Goal: Contribute content: Contribute content

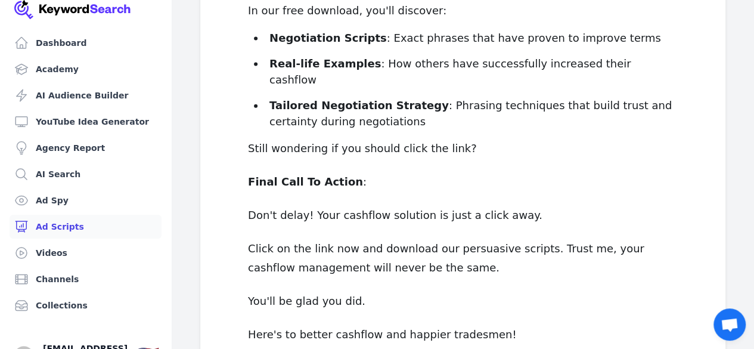
scroll to position [1329, 0]
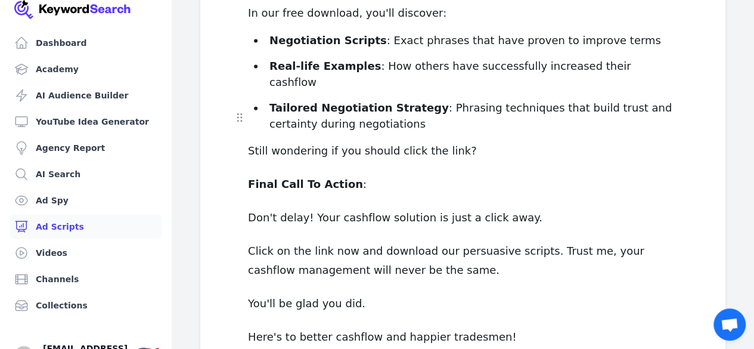
drag, startPoint x: 582, startPoint y: 79, endPoint x: 452, endPoint y: 118, distance: 136.1
click at [452, 208] on p "Don't delay! Your cashflow solution is just a click away." at bounding box center [463, 217] width 430 height 19
click at [483, 327] on p "Here's to better cashflow and happier tradesmen!" at bounding box center [463, 336] width 430 height 19
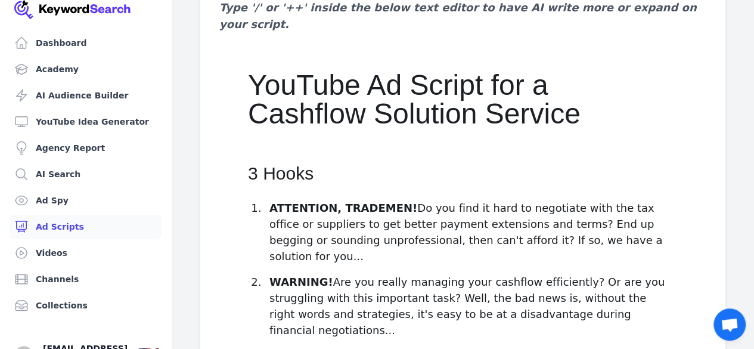
scroll to position [140, 0]
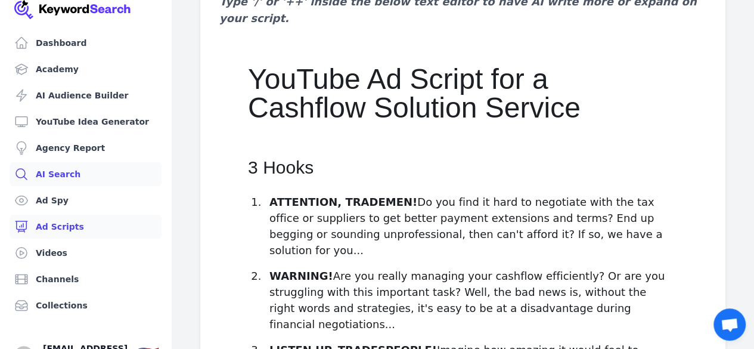
click at [25, 168] on icon at bounding box center [21, 174] width 14 height 14
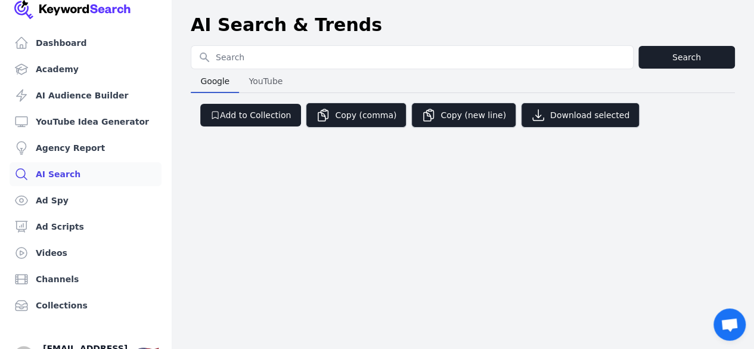
click at [264, 80] on span "YouTube" at bounding box center [265, 81] width 43 height 17
click at [214, 73] on span "Google" at bounding box center [214, 81] width 39 height 17
click at [107, 42] on link "Dashboard" at bounding box center [86, 43] width 152 height 24
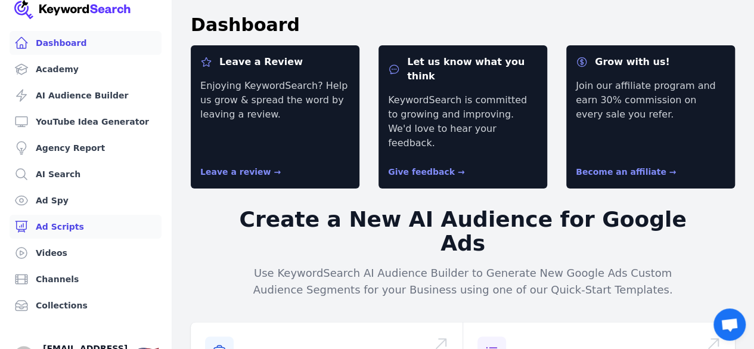
click at [57, 225] on link "Ad Scripts" at bounding box center [86, 227] width 152 height 24
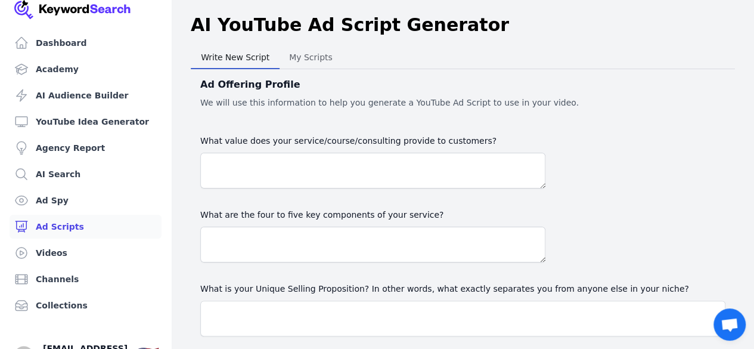
click at [556, 170] on div "What value does your service/course/consulting provide to customers? What are t…" at bounding box center [462, 271] width 525 height 276
click at [314, 56] on span "My Scripts" at bounding box center [310, 57] width 53 height 17
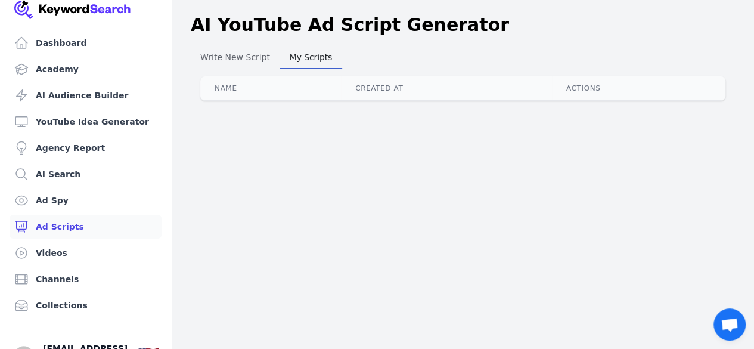
click at [626, 80] on th "Actions" at bounding box center [638, 88] width 173 height 24
click at [214, 57] on span "Write New Script" at bounding box center [234, 57] width 79 height 17
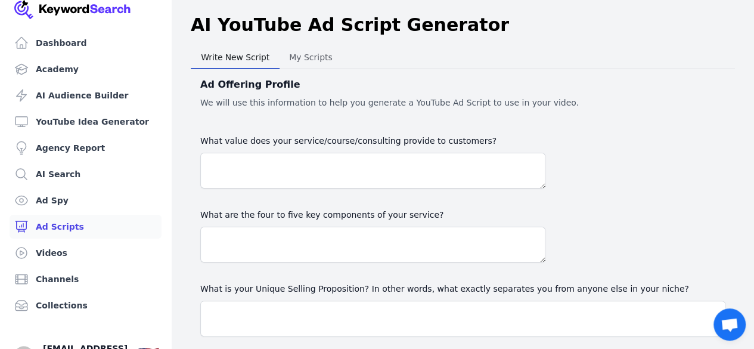
click at [303, 58] on span "My Scripts" at bounding box center [310, 57] width 53 height 17
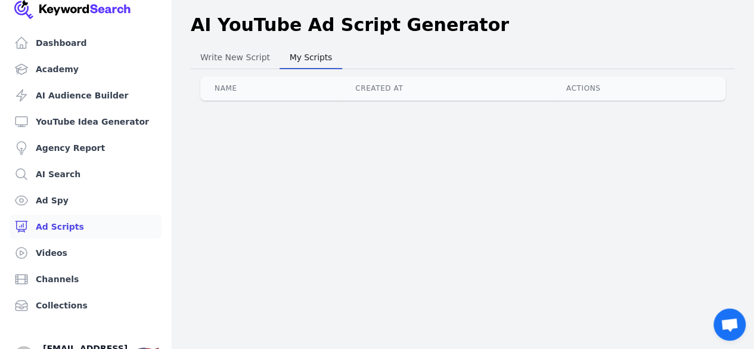
click at [667, 88] on th "Actions" at bounding box center [638, 88] width 173 height 24
click at [691, 86] on th "Actions" at bounding box center [638, 88] width 173 height 24
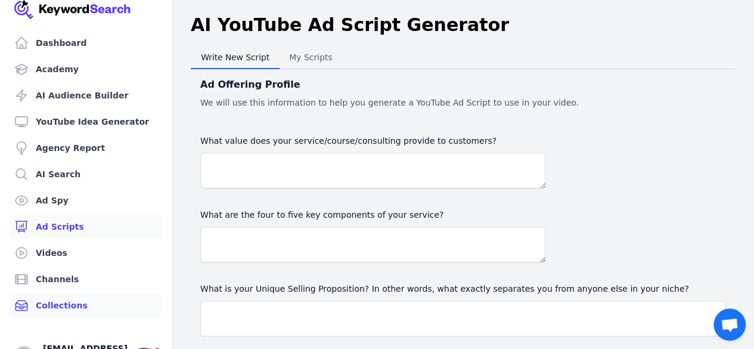
click at [41, 303] on link "Collections" at bounding box center [86, 305] width 152 height 24
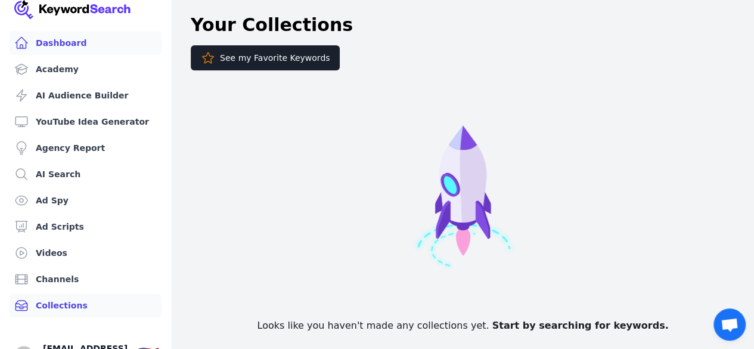
click at [39, 44] on link "Dashboard" at bounding box center [86, 43] width 152 height 24
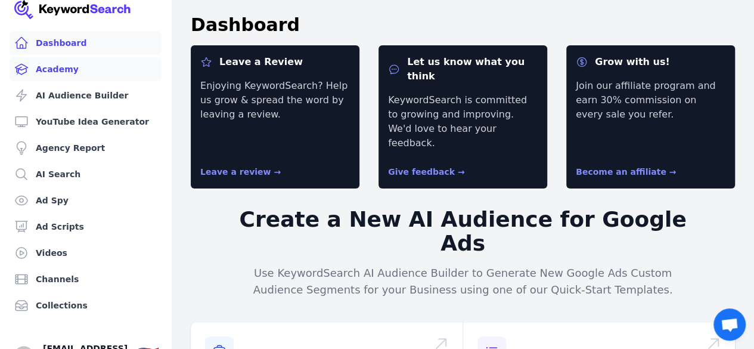
click at [46, 64] on link "Academy" at bounding box center [86, 69] width 152 height 24
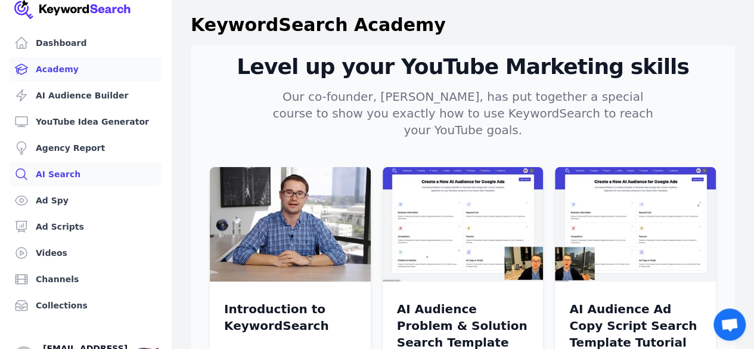
click at [22, 169] on icon at bounding box center [21, 174] width 11 height 11
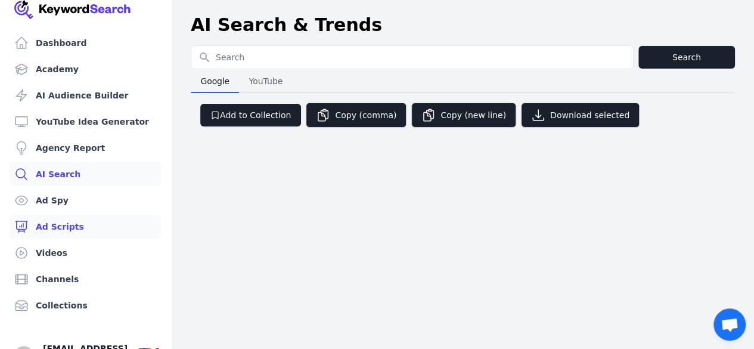
click at [45, 231] on link "Ad Scripts" at bounding box center [86, 227] width 152 height 24
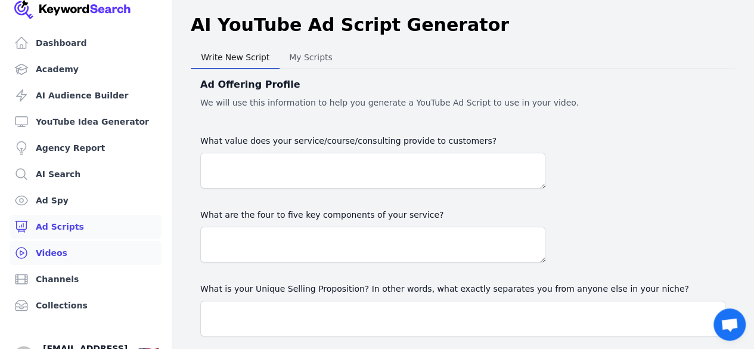
click at [53, 256] on link "Videos" at bounding box center [86, 253] width 152 height 24
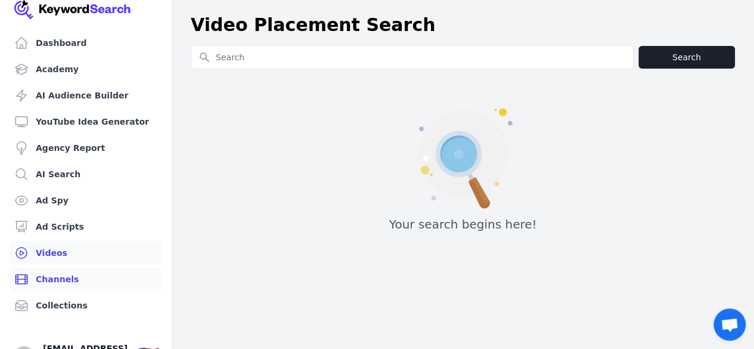
click at [39, 274] on link "Channels" at bounding box center [86, 279] width 152 height 24
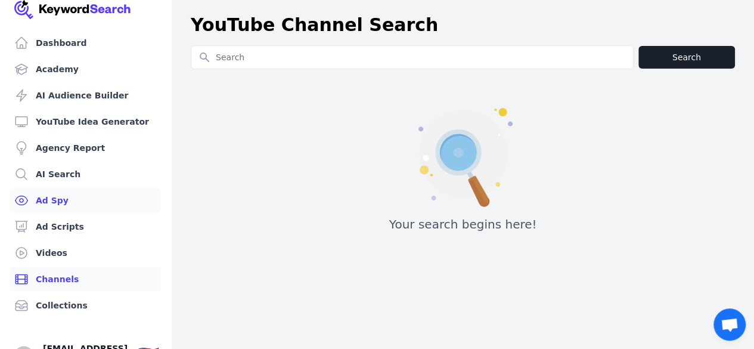
click at [43, 207] on link "Ad Spy" at bounding box center [86, 200] width 152 height 24
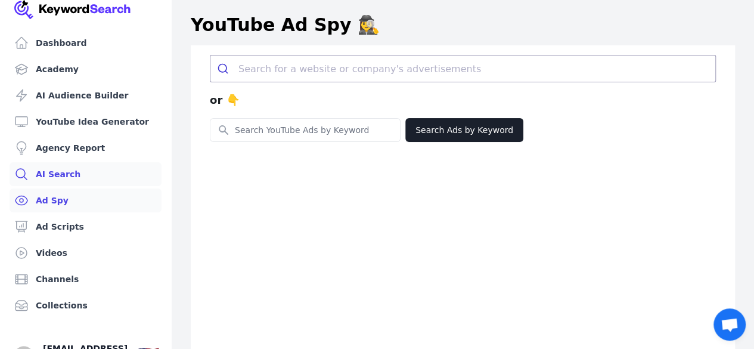
click at [45, 180] on link "AI Search" at bounding box center [86, 174] width 152 height 24
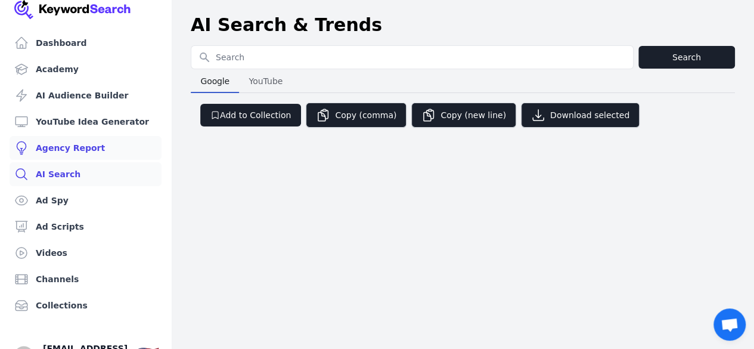
click at [58, 156] on link "Agency Report" at bounding box center [86, 148] width 152 height 24
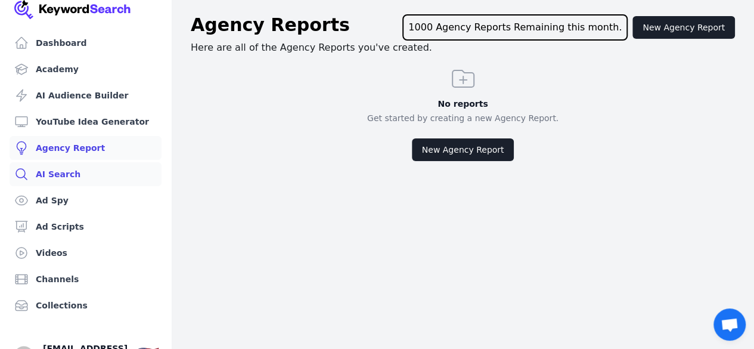
click at [69, 180] on link "AI Search" at bounding box center [86, 174] width 152 height 24
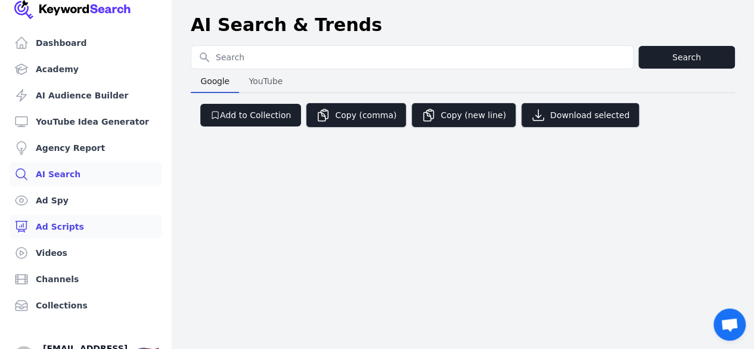
click at [66, 222] on link "Ad Scripts" at bounding box center [86, 227] width 152 height 24
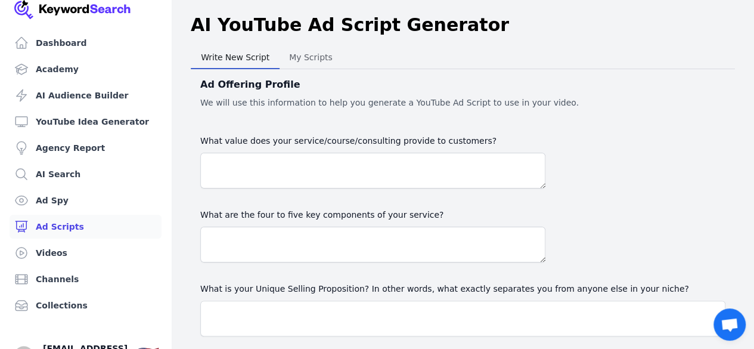
click at [309, 64] on span "My Scripts" at bounding box center [310, 57] width 53 height 17
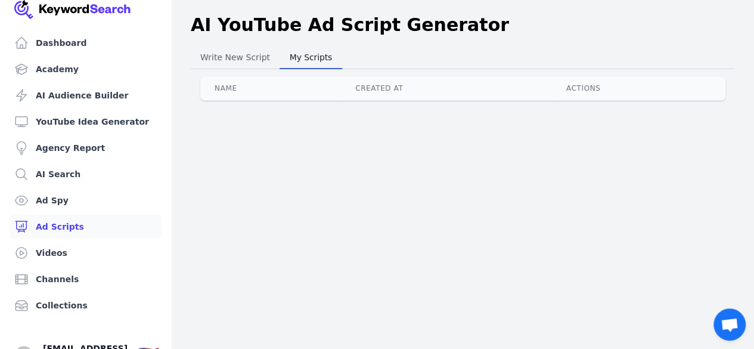
click at [611, 87] on th "Actions" at bounding box center [638, 88] width 173 height 24
click at [592, 94] on th "Actions" at bounding box center [638, 88] width 173 height 24
click at [572, 94] on th "Actions" at bounding box center [638, 88] width 173 height 24
click at [352, 92] on th "Created At" at bounding box center [446, 88] width 211 height 24
click at [220, 54] on span "Write New Script" at bounding box center [234, 57] width 79 height 17
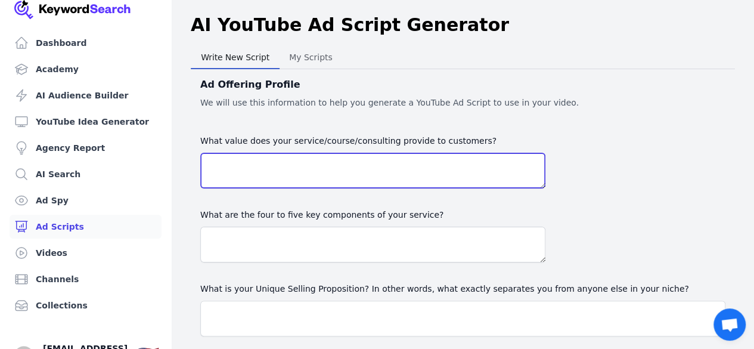
click at [332, 179] on textarea "What value does your service/course/consulting provide to customers?" at bounding box center [372, 171] width 345 height 36
type textarea "T"
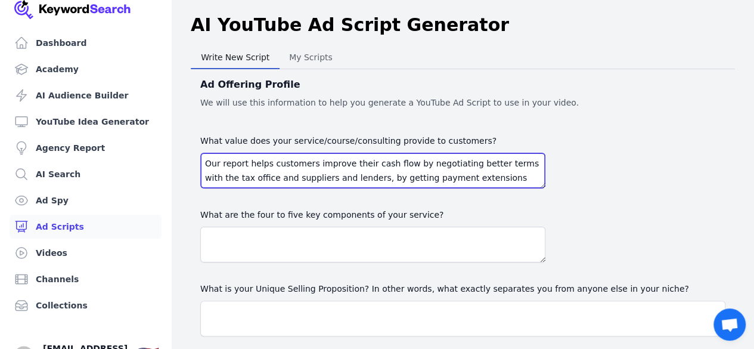
type textarea "Our report helps customers improve their cash flow by negotiating better terms …"
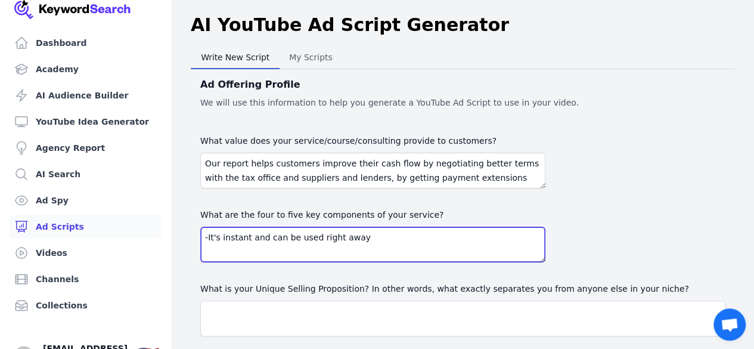
type textarea "-It's instant and can be used right away"
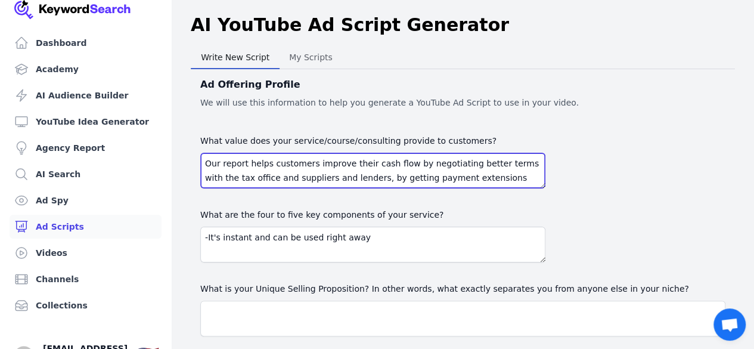
click at [245, 164] on textarea "Our report helps customers improve their cash flow by negotiating better terms …" at bounding box center [372, 171] width 345 height 36
type textarea "Our scripts helps customers improve their cash flow by negotiating better terms…"
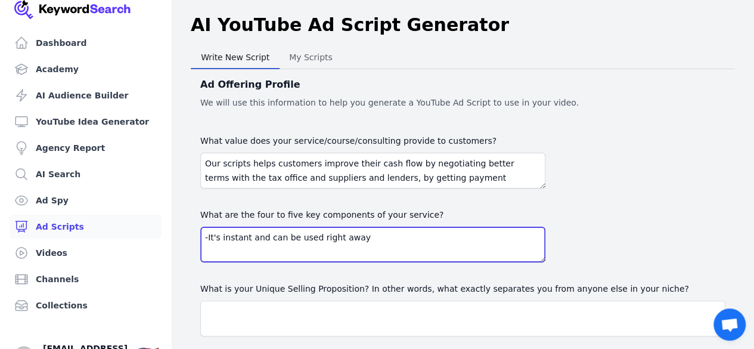
click at [363, 240] on textarea "-It's instant and can be used right away" at bounding box center [372, 244] width 345 height 36
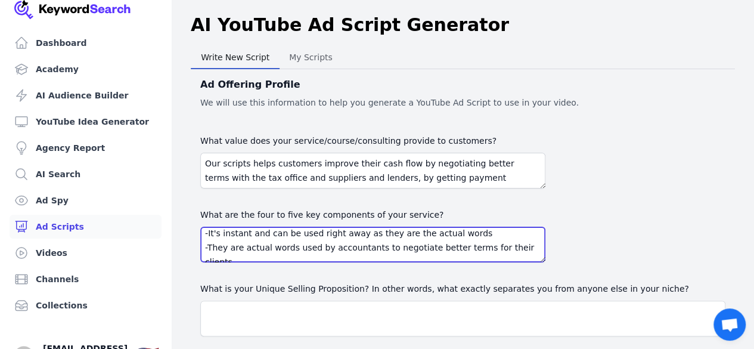
scroll to position [10, 0]
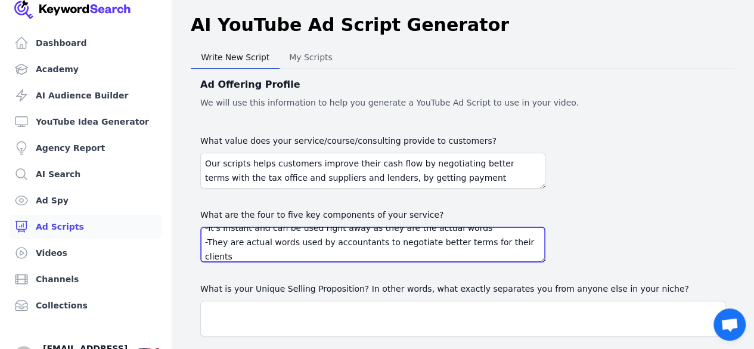
click at [207, 254] on textarea "-It's instant and can be used right away as they are the actual words -They are…" at bounding box center [372, 244] width 345 height 36
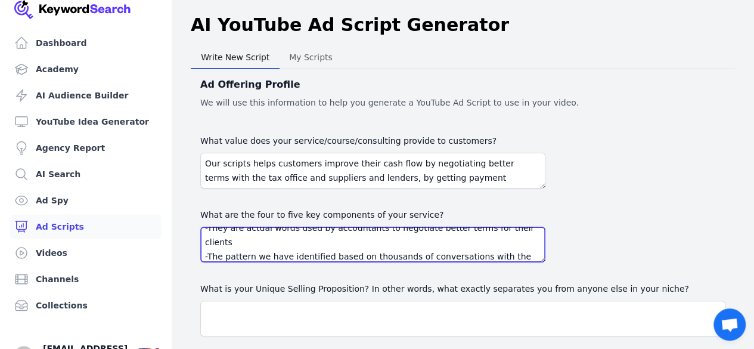
scroll to position [38, 0]
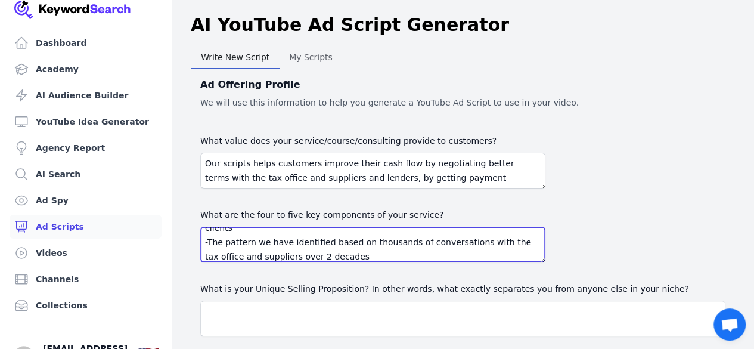
type textarea "-It's instant and can be used right away as they are the actual words -They are…"
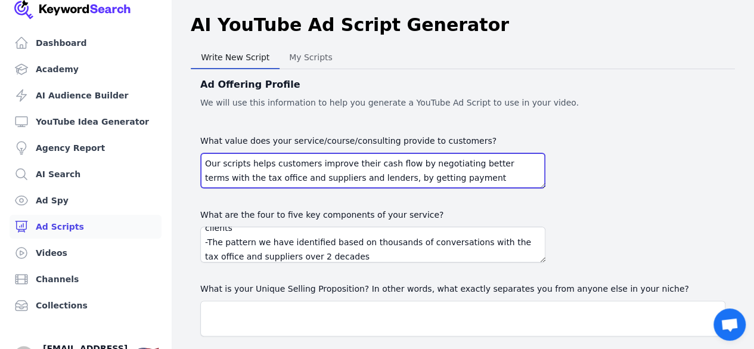
click at [309, 164] on textarea "Our scripts helps customers improve their cash flow by negotiating better terms…" at bounding box center [372, 171] width 345 height 36
click at [311, 164] on textarea "Our scripts helps tradies bus improve their cash flow by negotiating better ter…" at bounding box center [372, 171] width 345 height 36
type textarea "Our scripts helps tradies business owners improve their cash flow by negotiatin…"
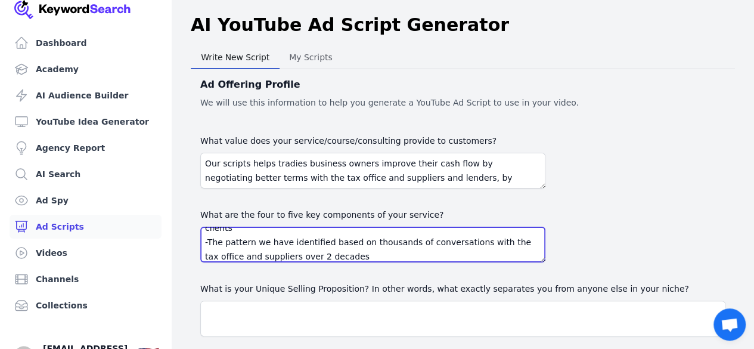
click at [323, 254] on textarea "-It's instant and can be used right away as they are the actual words -They are…" at bounding box center [372, 244] width 345 height 36
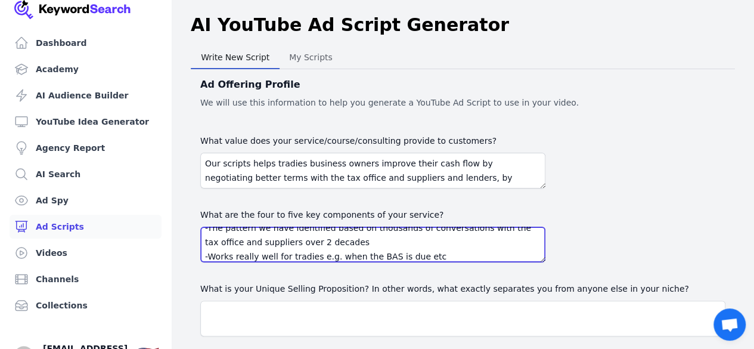
scroll to position [67, 0]
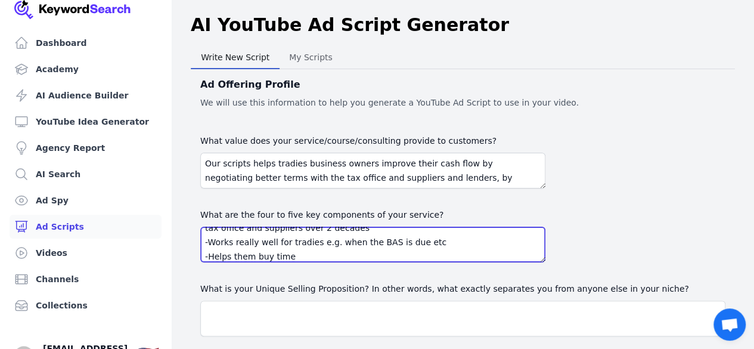
click at [293, 253] on textarea "-It's instant and can be used right away as they are the actual words -They are…" at bounding box center [372, 244] width 345 height 36
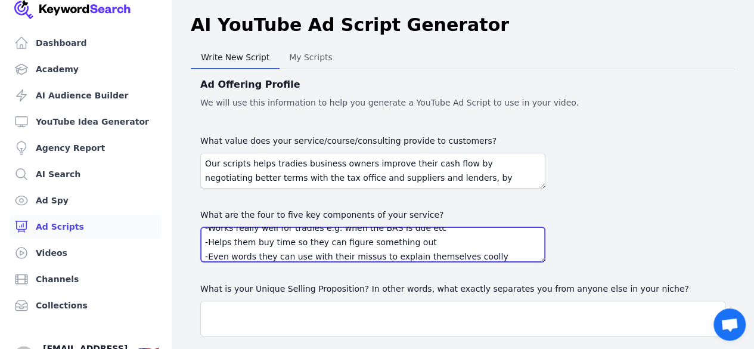
type textarea "-It's instant and can be used right away as they are the actual words -They are…"
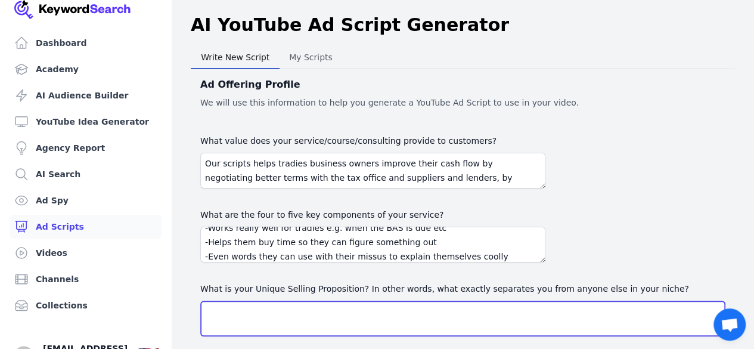
click at [365, 316] on textarea "What is your Unique Selling Proposition? In other words, what exactly separates…" at bounding box center [462, 318] width 525 height 36
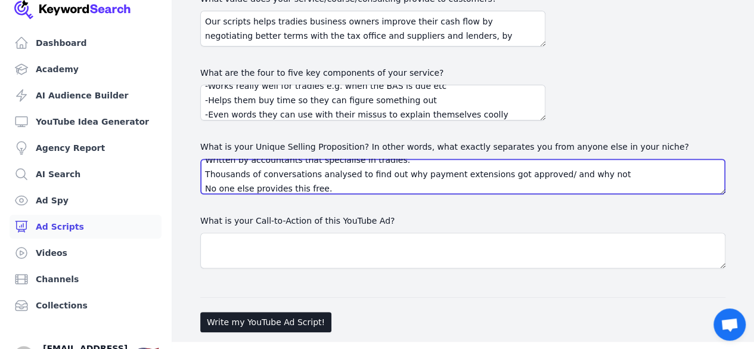
scroll to position [144, 0]
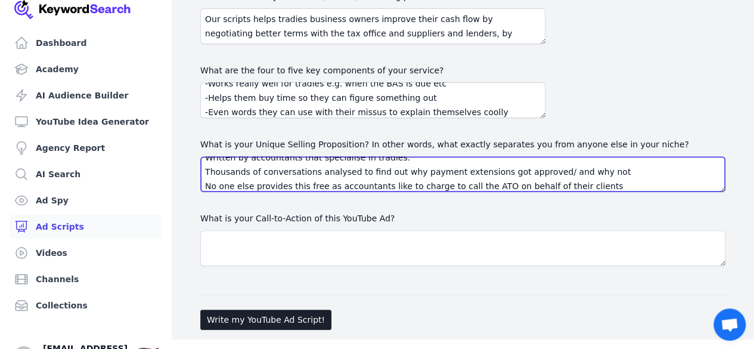
type textarea "Written by accountants that specialise in tradies. Thousands of conversations a…"
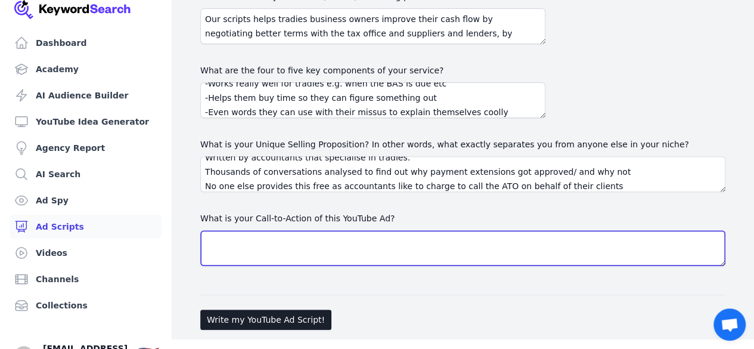
click at [403, 250] on textarea "What is your Call-to-Action of this YouTube Ad?" at bounding box center [462, 248] width 525 height 36
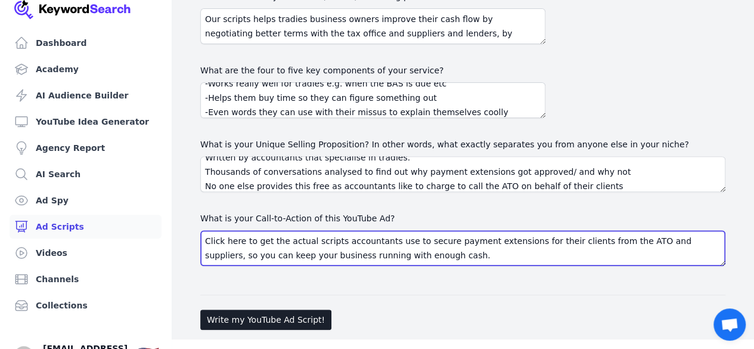
type textarea "Click here to get the actual scripts accountants use to secure payment extensio…"
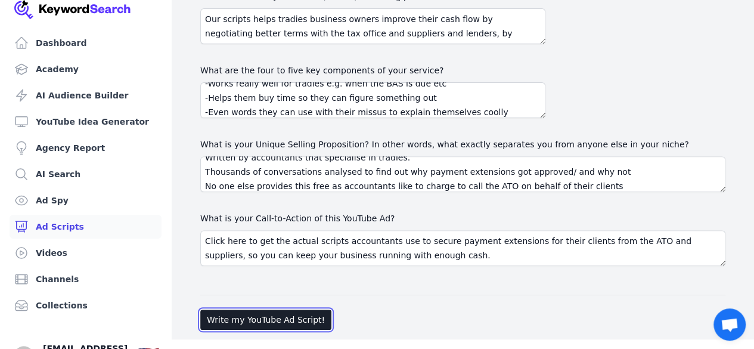
click at [271, 316] on button "Write my YouTube Ad Script!" at bounding box center [265, 319] width 131 height 20
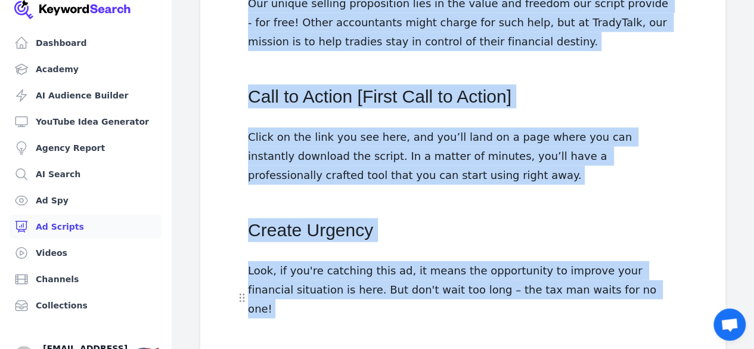
scroll to position [1344, 0]
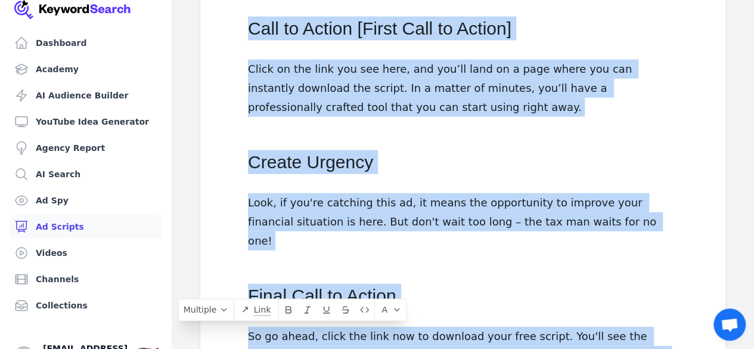
drag, startPoint x: 256, startPoint y: 130, endPoint x: 634, endPoint y: 262, distance: 400.6
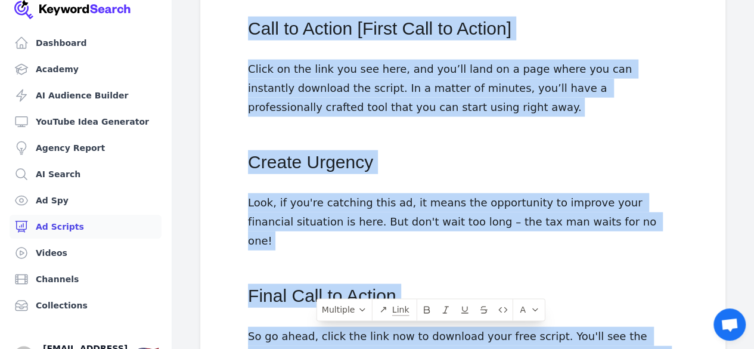
copy div "LorEmip Do Sitame con AdipiScin: Elit Sedd Eius Temporin Utl Etdolorema al Enim…"
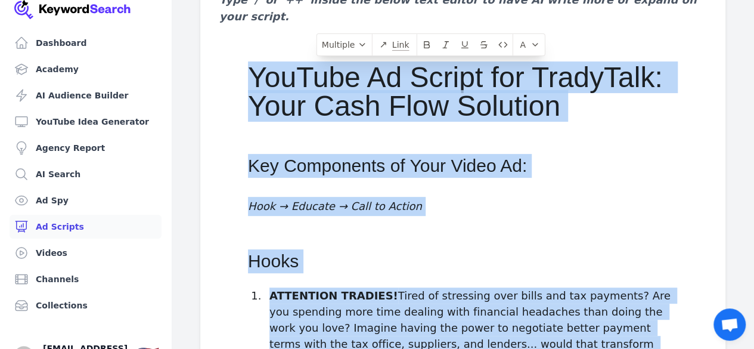
scroll to position [0, 0]
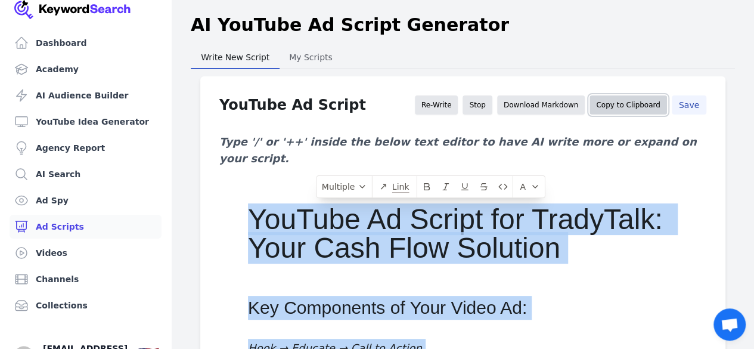
click at [627, 104] on button "Copy to Clipboard" at bounding box center [627, 104] width 77 height 19
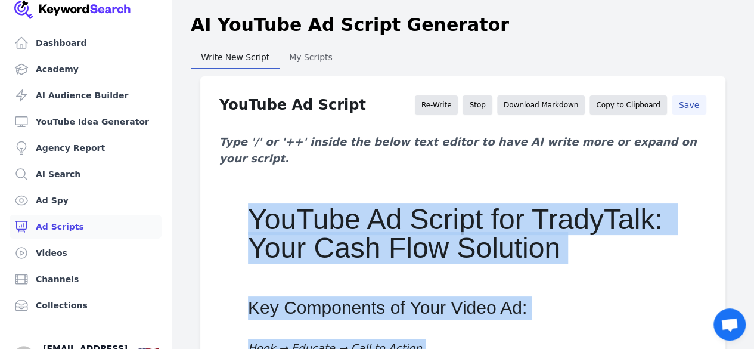
click at [694, 109] on button "Save" at bounding box center [689, 104] width 35 height 19
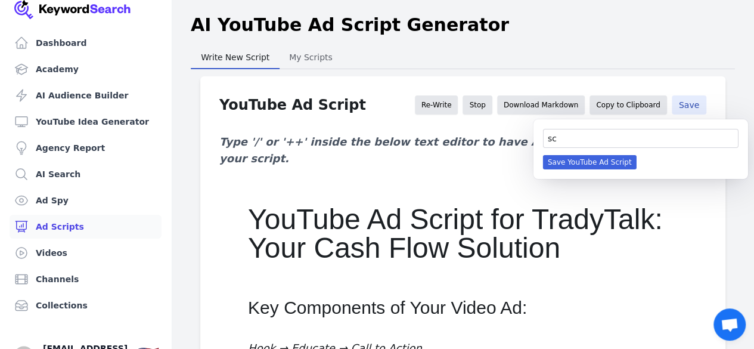
type input "s"
type input "cf script tradies"
click at [613, 163] on button "Save YouTube Ad Script" at bounding box center [590, 162] width 94 height 14
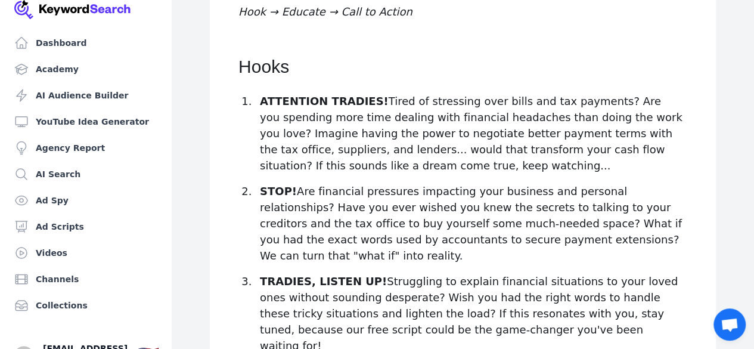
scroll to position [296, 0]
click at [462, 100] on p "ATTENTION TRADIES! Tired of stressing over bills and tax payments? Are you spen…" at bounding box center [473, 133] width 427 height 80
click at [453, 183] on p "STOP! Are financial pressures impacting your business and personal relationship…" at bounding box center [473, 223] width 427 height 80
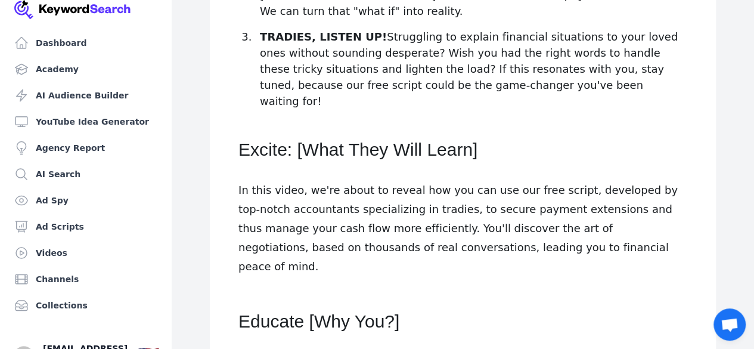
scroll to position [580, 0]
